Goal: Information Seeking & Learning: Find specific fact

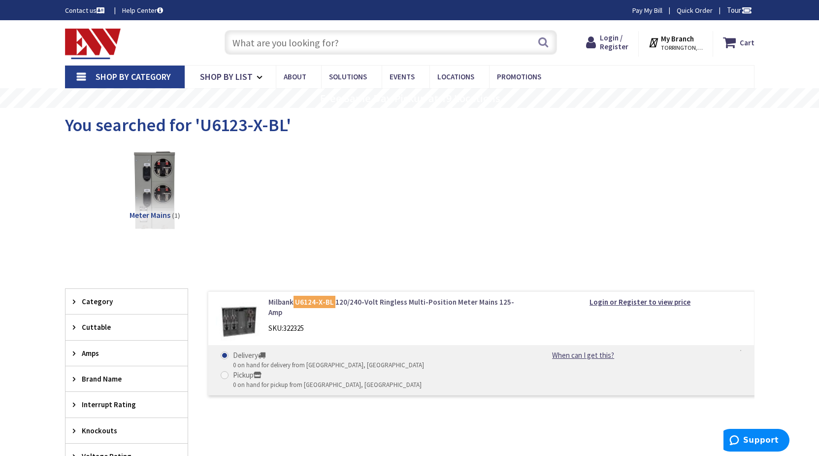
click at [495, 317] on link "Milbank U6124-X-BL 120/240-Volt Ringless Multi-Position Meter Mains 125-Amp" at bounding box center [393, 307] width 251 height 21
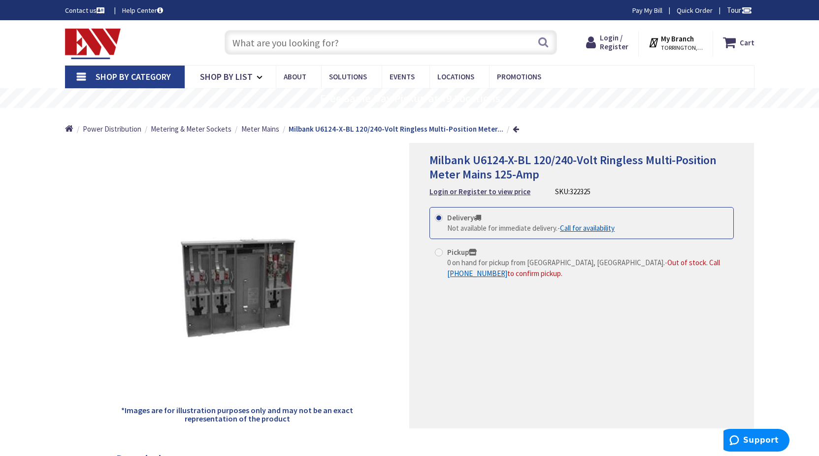
click at [465, 50] on input "text" at bounding box center [391, 42] width 332 height 25
paste input "U6123-X-BL"
type input "U6123-X-BL"
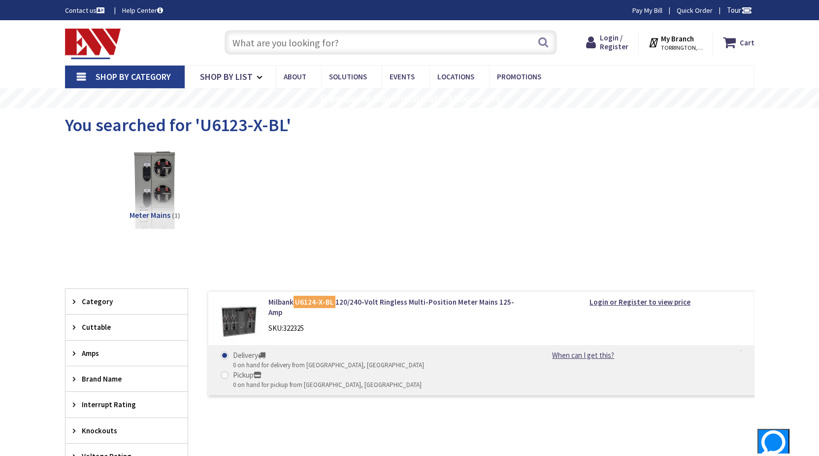
click at [449, 334] on div "Milbank U6124-X-BL 120/240-Volt Ringless Multi-Position Meter Mains 125-Amp SKU…" at bounding box center [393, 317] width 265 height 41
click at [447, 333] on div "Milbank U6124-X-BL 120/240-Volt Ringless Multi-Position Meter Mains 125-Amp SKU…" at bounding box center [393, 317] width 265 height 41
drag, startPoint x: 521, startPoint y: 308, endPoint x: 532, endPoint y: 268, distance: 41.6
click at [520, 306] on div "Milbank U6124-X-BL 120/240-Volt Ringless Multi-Position Meter Mains 125-Amp SKU…" at bounding box center [393, 317] width 265 height 41
click at [415, 301] on link "Milbank U6124-X-BL 120/240-Volt Ringless Multi-Position Meter Mains 125-Amp" at bounding box center [393, 307] width 251 height 21
